Goal: Information Seeking & Learning: Learn about a topic

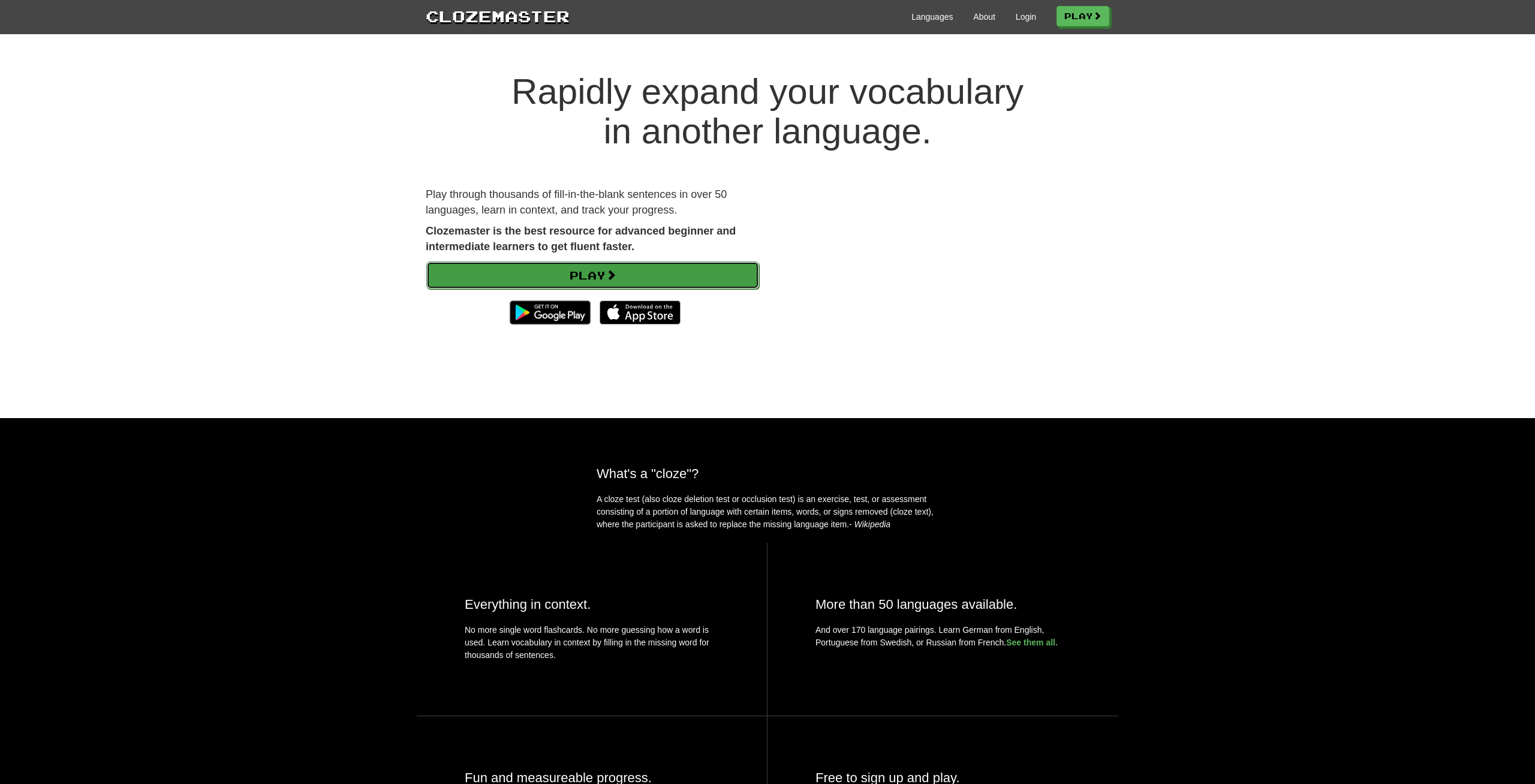
click at [561, 267] on link "Play" at bounding box center [593, 275] width 333 height 28
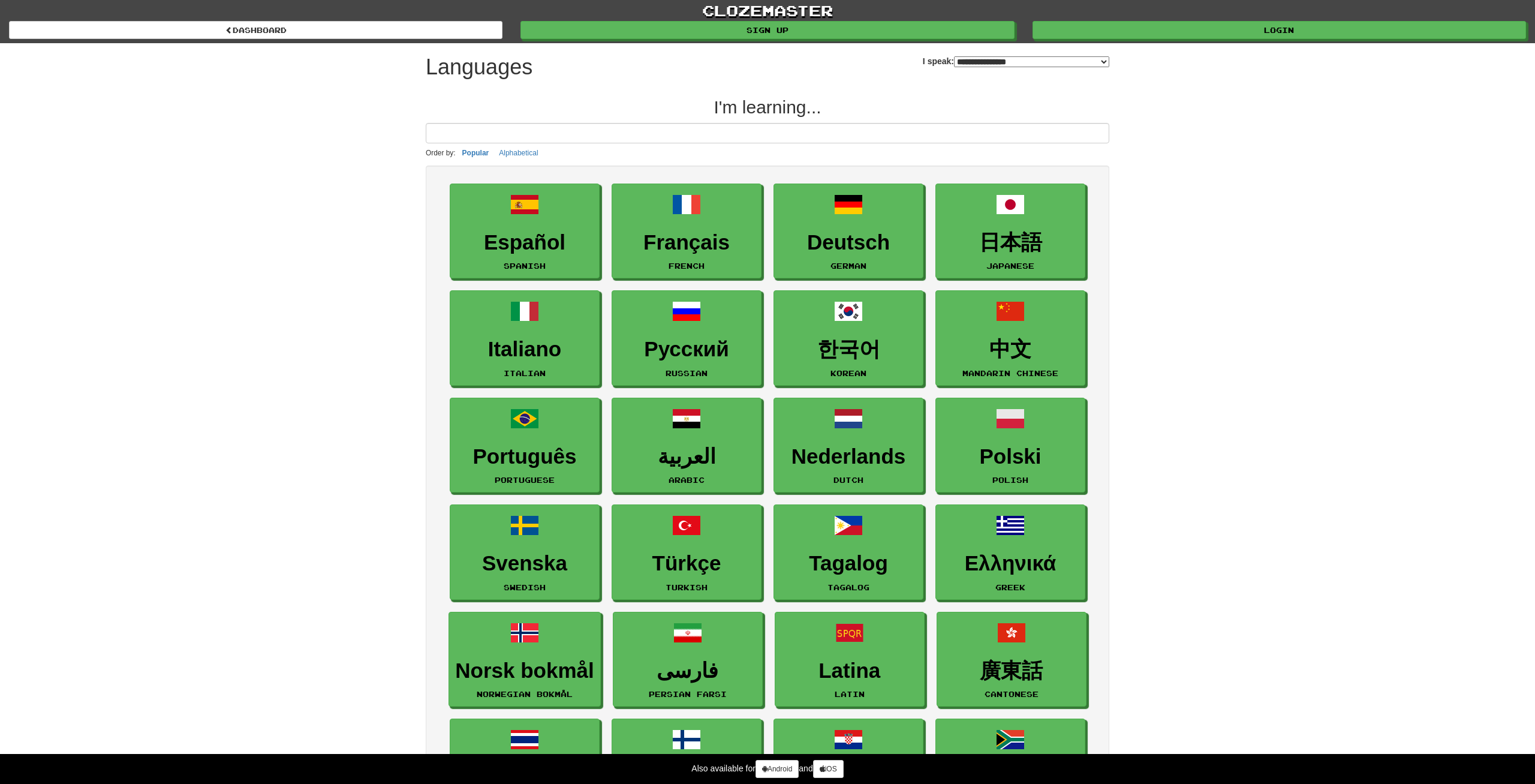
select select "*******"
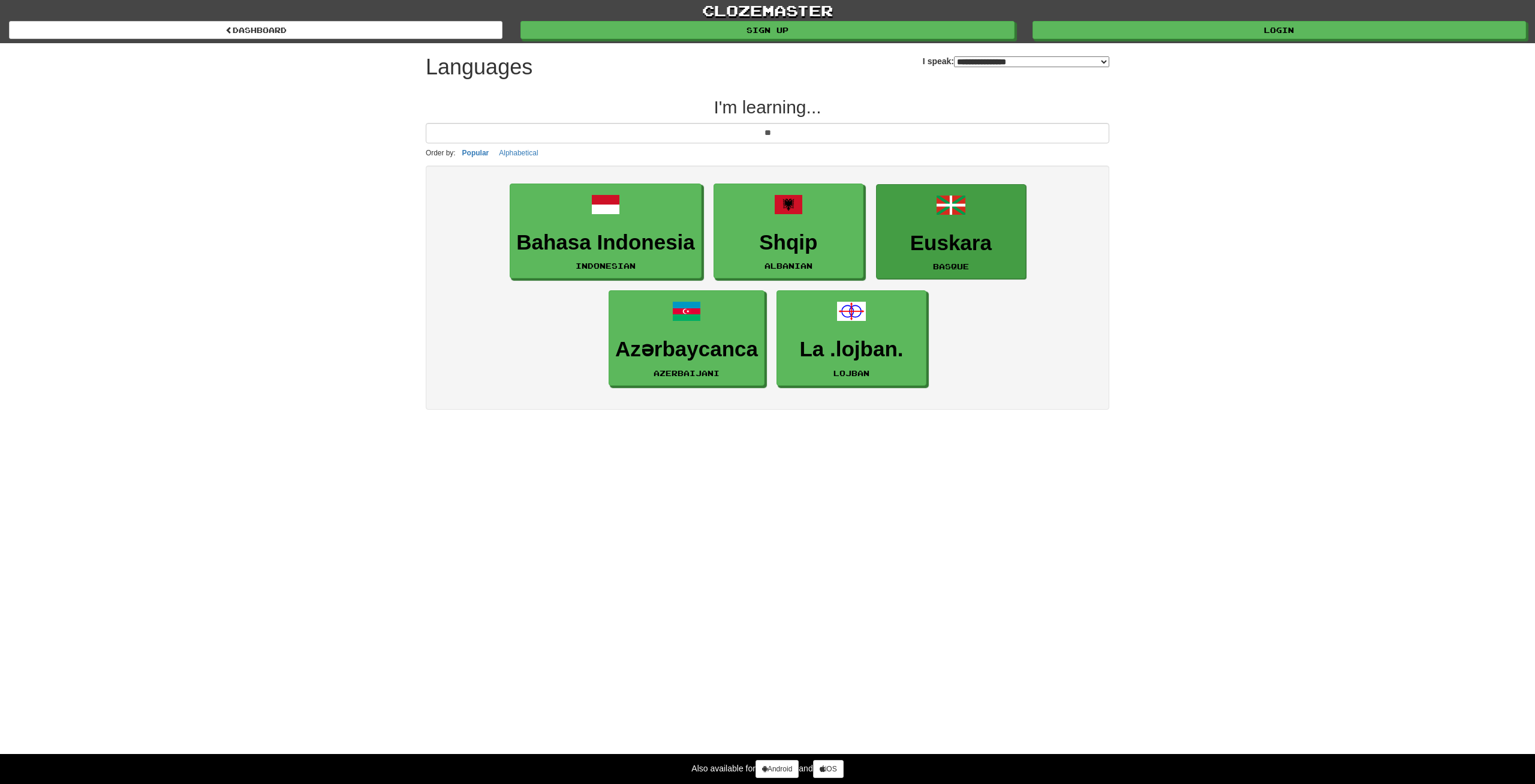
type input "*"
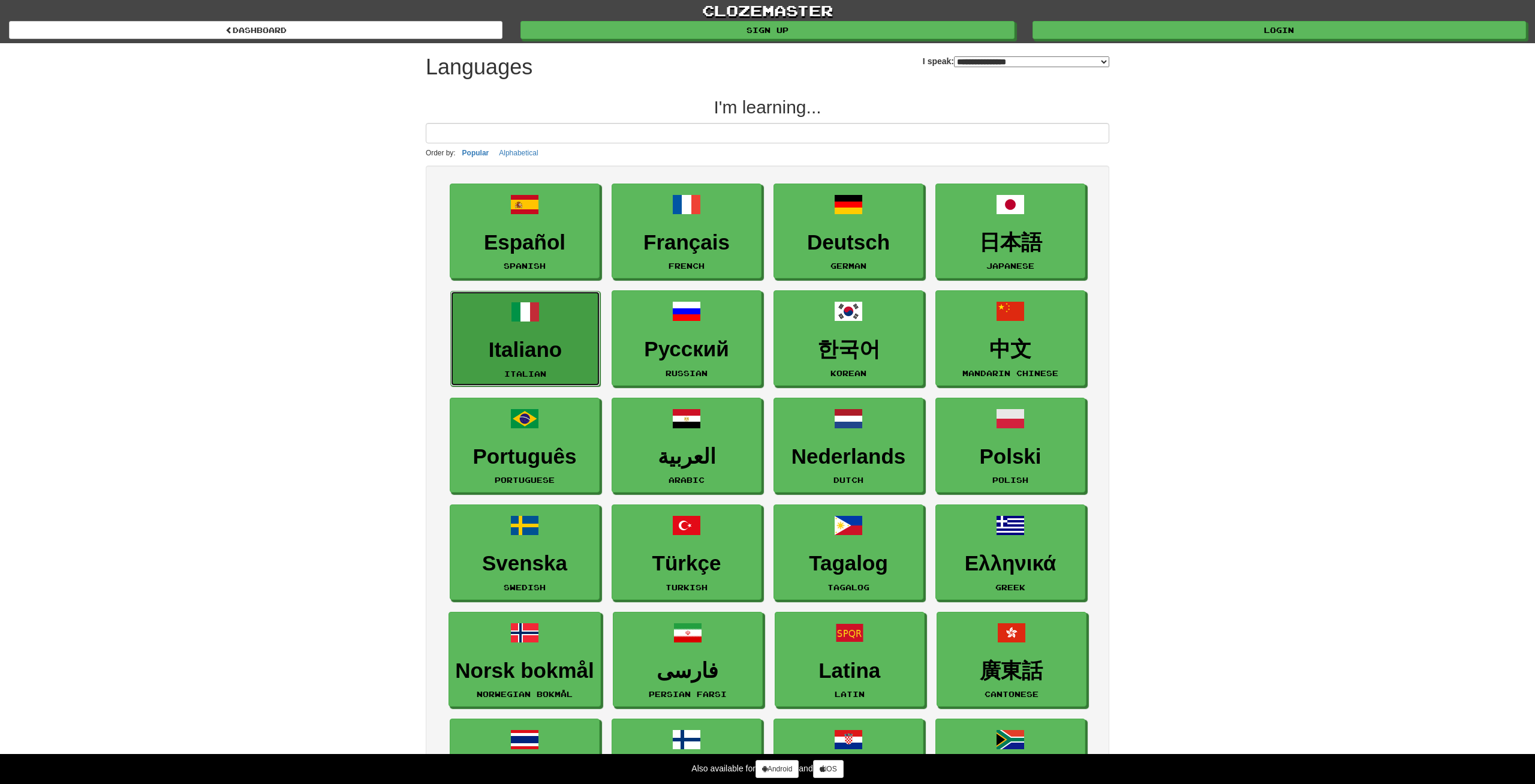
click at [466, 330] on link "Italiano Italian" at bounding box center [525, 338] width 150 height 95
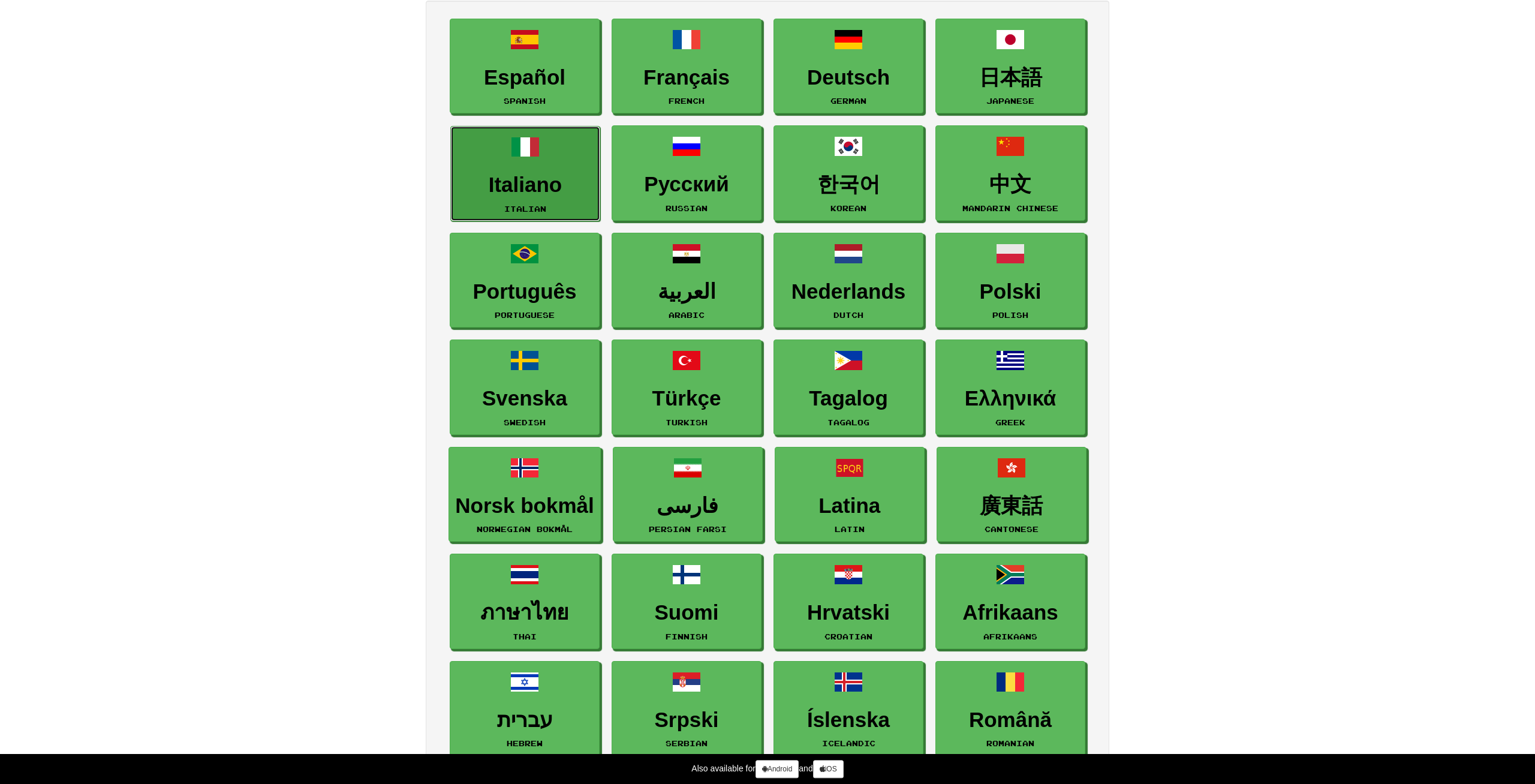
scroll to position [61, 0]
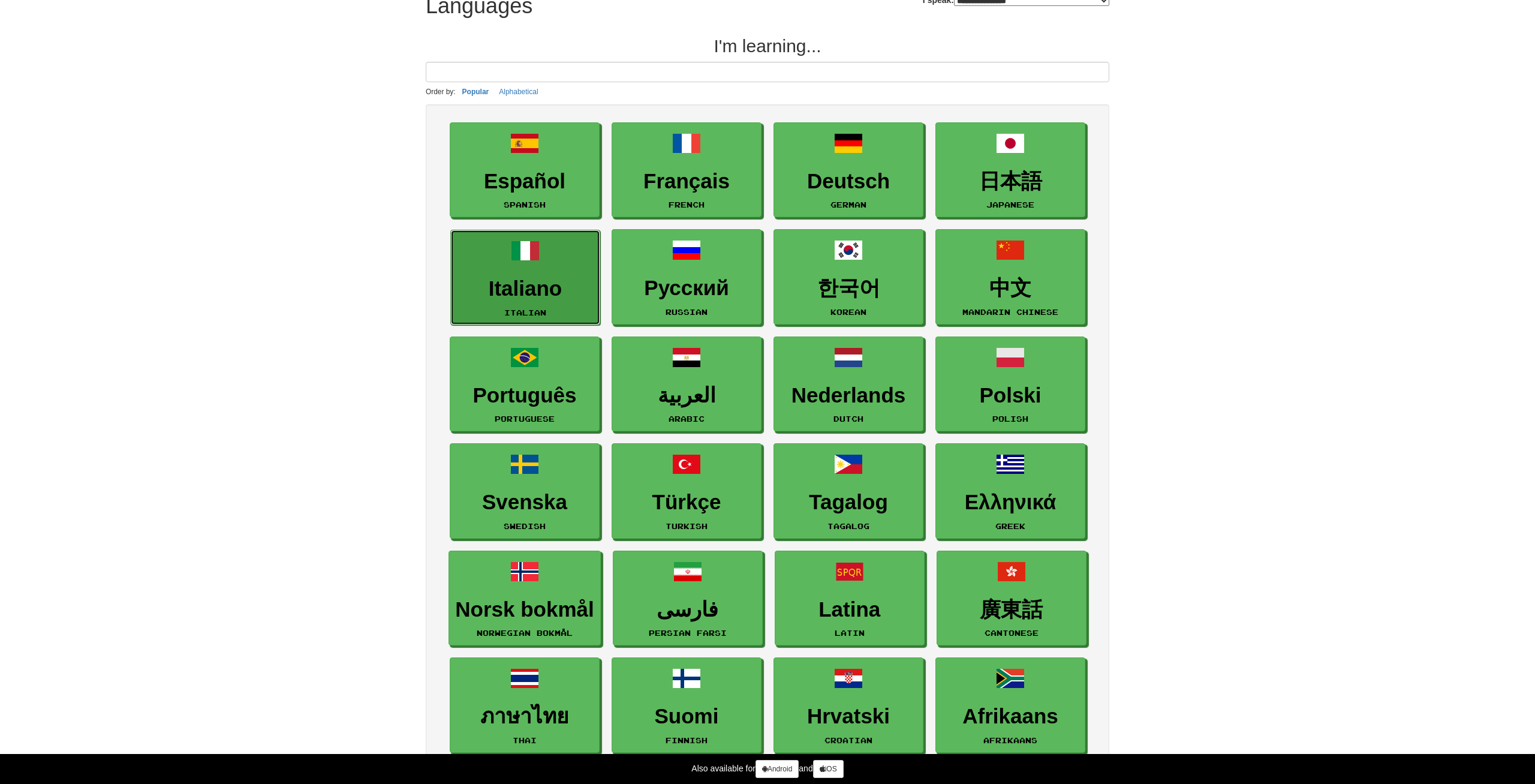
click at [527, 287] on h3 "Italiano" at bounding box center [525, 288] width 137 height 23
click at [510, 265] on link "Italiano Italian" at bounding box center [525, 277] width 150 height 95
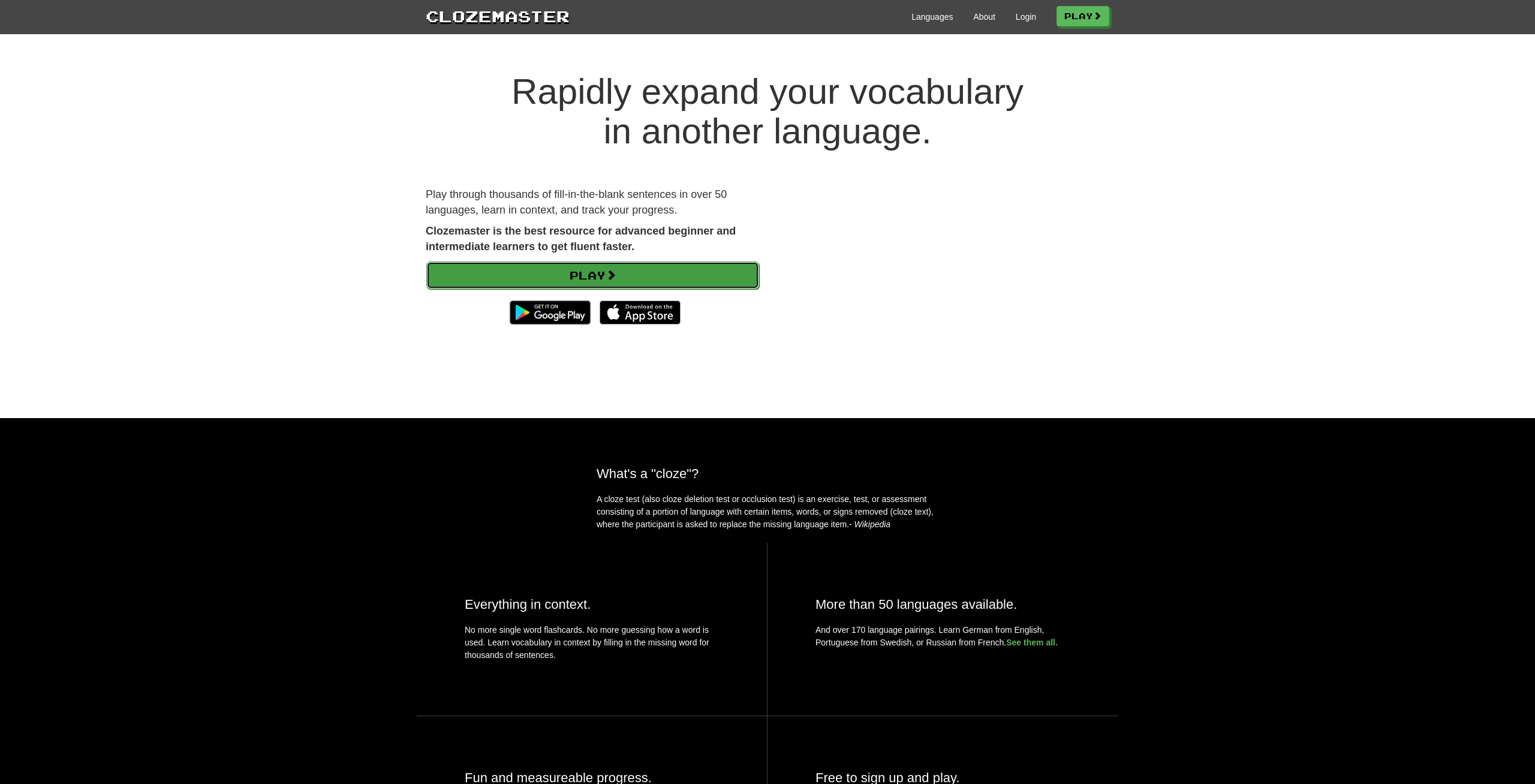
click at [516, 265] on link "Play" at bounding box center [593, 275] width 333 height 28
